Goal: Information Seeking & Learning: Learn about a topic

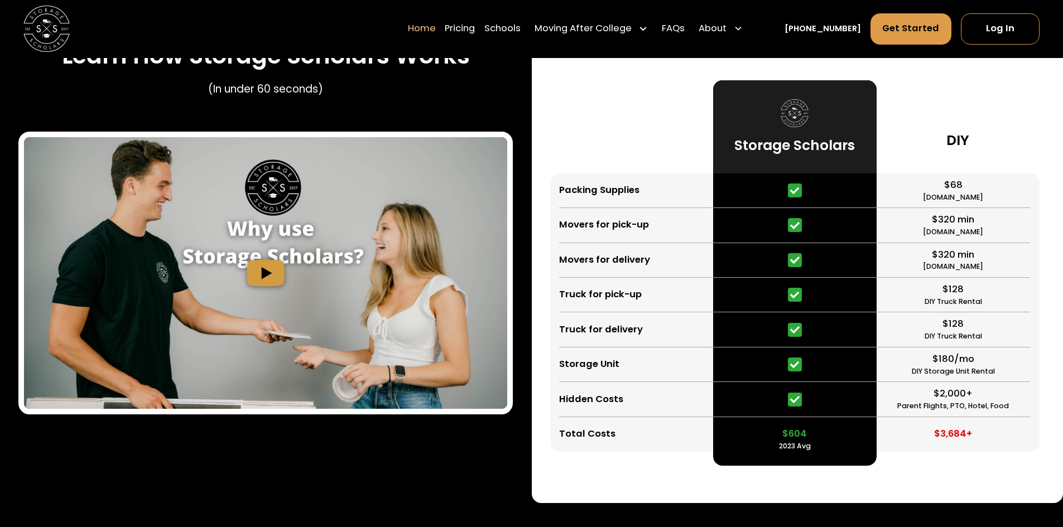
scroll to position [2231, 0]
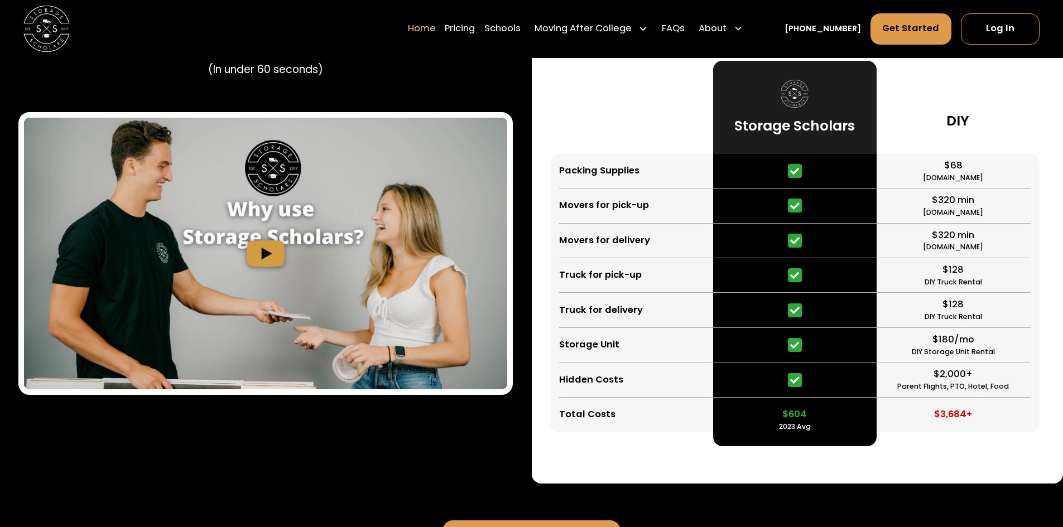
click at [922, 388] on div "Parent Flights, PTO, Hotel, Food" at bounding box center [953, 387] width 112 height 11
drag, startPoint x: 922, startPoint y: 388, endPoint x: 1006, endPoint y: 387, distance: 84.2
click at [1006, 387] on div "$2,000+ Parent Flights, PTO, Hotel, Food" at bounding box center [953, 380] width 154 height 35
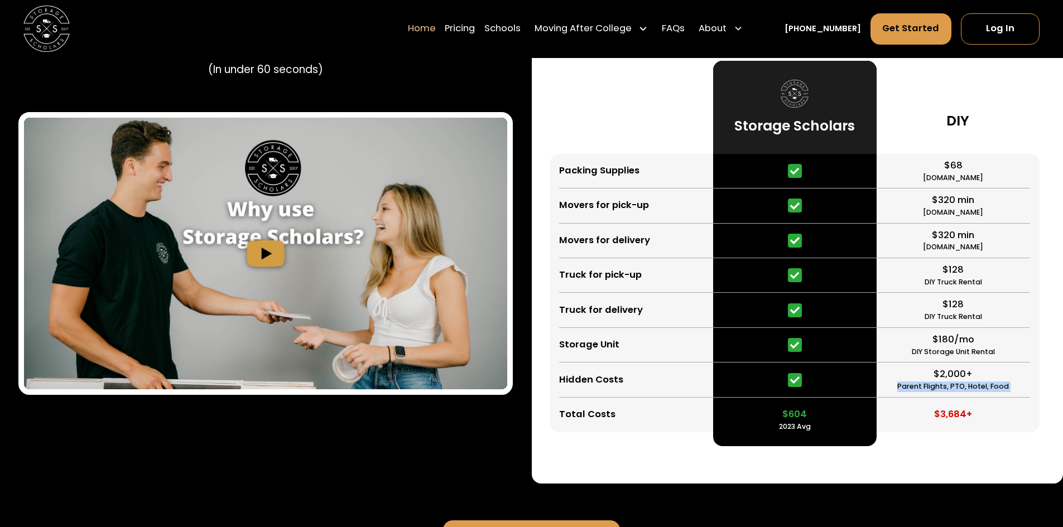
click at [1006, 387] on div "$2,000+ Parent Flights, PTO, Hotel, Food" at bounding box center [953, 380] width 154 height 35
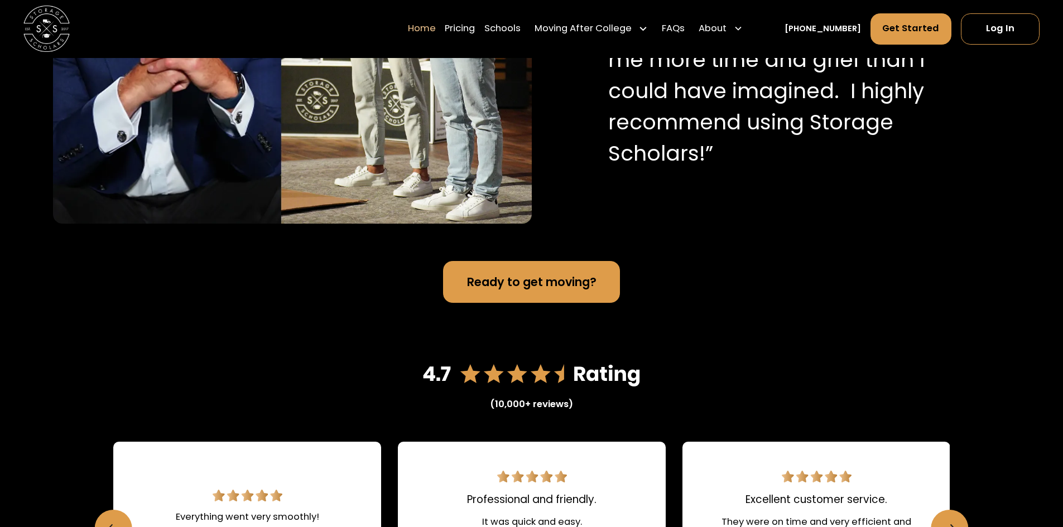
scroll to position [1227, 0]
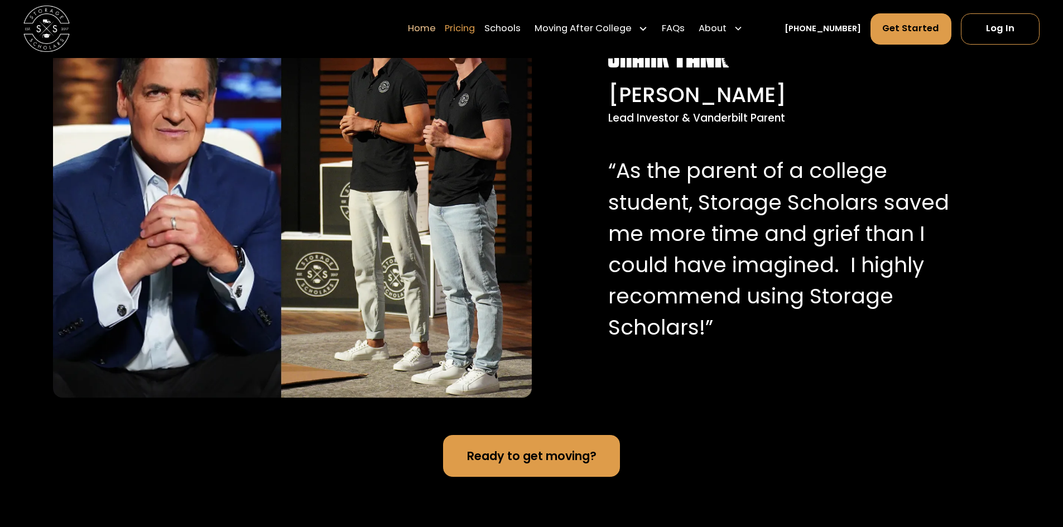
click at [462, 32] on link "Pricing" at bounding box center [460, 29] width 30 height 32
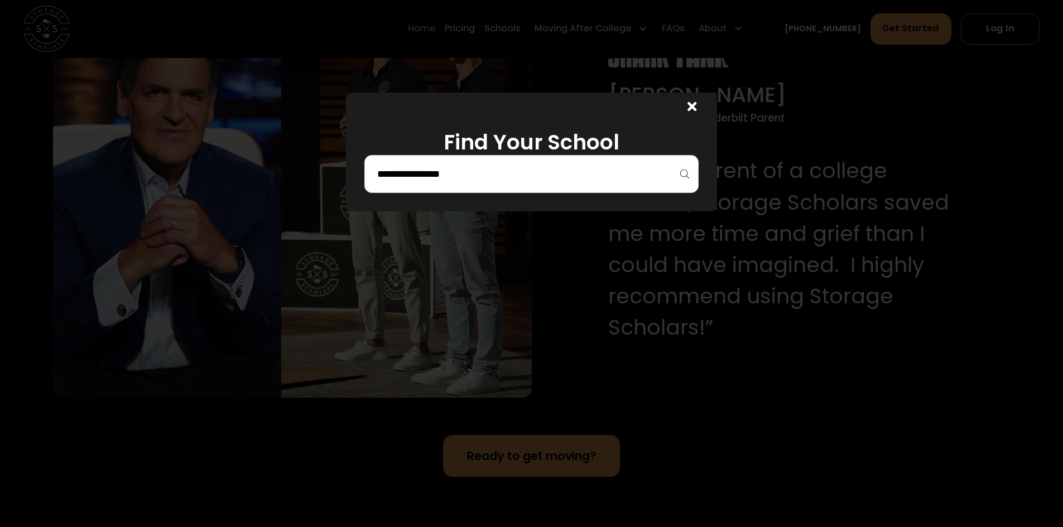
click at [578, 188] on div at bounding box center [531, 174] width 334 height 38
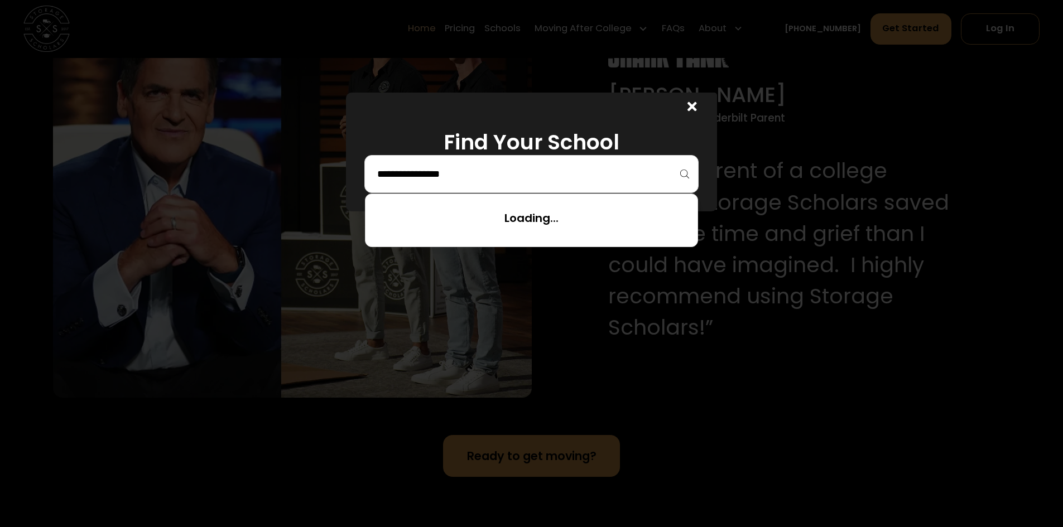
click at [580, 179] on input "search" at bounding box center [531, 174] width 311 height 19
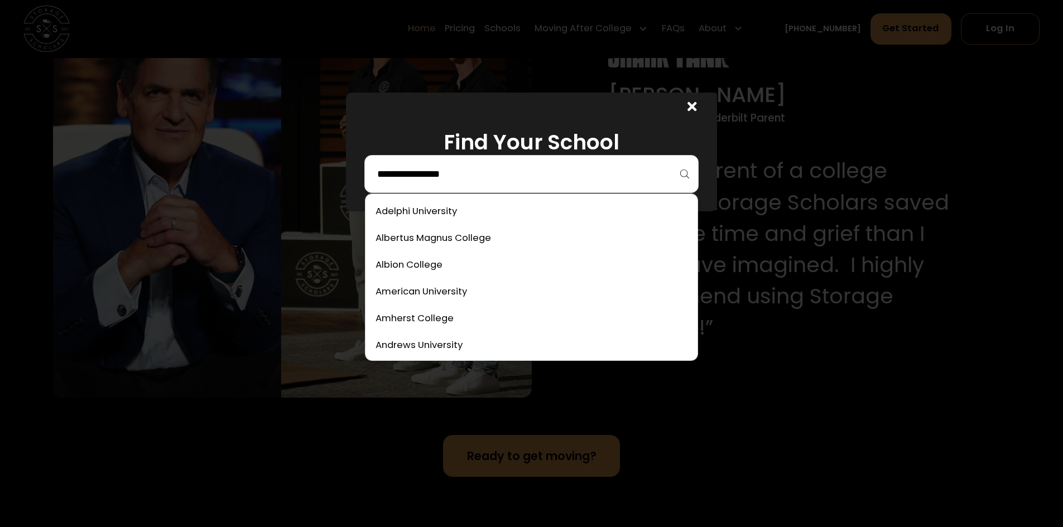
click at [703, 104] on div at bounding box center [690, 107] width 56 height 28
